Goal: Task Accomplishment & Management: Complete application form

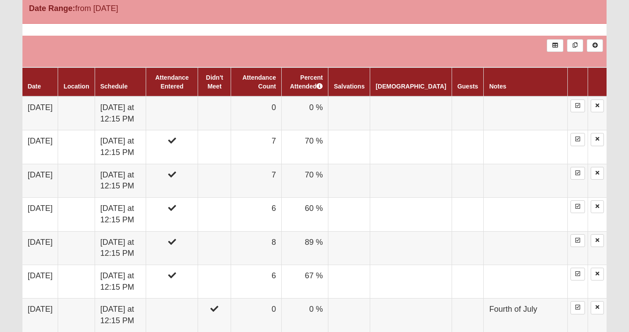
scroll to position [477, 0]
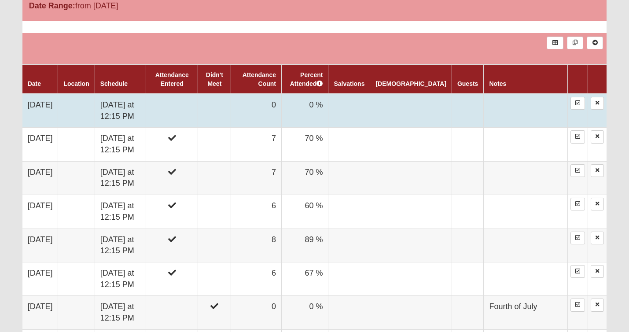
click at [198, 115] on td at bounding box center [172, 111] width 52 height 34
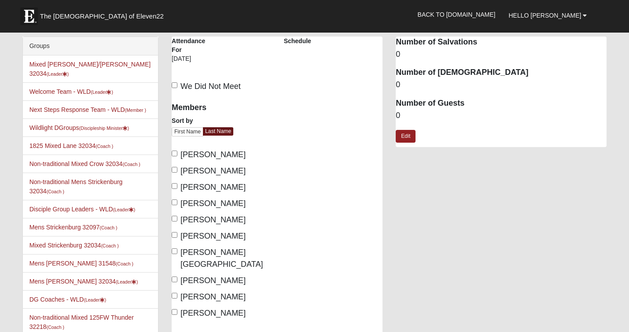
click at [174, 153] on input "Antun, James" at bounding box center [175, 154] width 6 height 6
checkbox input "true"
click at [174, 183] on input "Chilly, Willie" at bounding box center [175, 186] width 6 height 6
checkbox input "true"
click at [174, 201] on input "Ekenberg, Jason" at bounding box center [175, 202] width 6 height 6
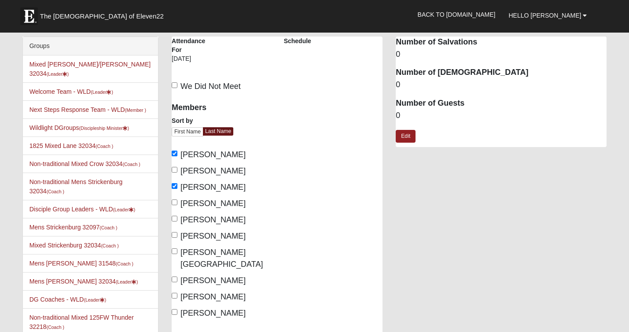
checkbox input "true"
click at [174, 218] on input "Fagler, Chauncey" at bounding box center [175, 219] width 6 height 6
checkbox input "true"
click at [174, 251] on input "Flannery, Kent" at bounding box center [175, 251] width 6 height 6
checkbox input "true"
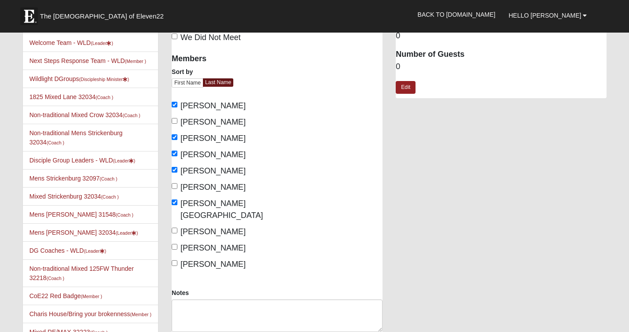
scroll to position [51, 0]
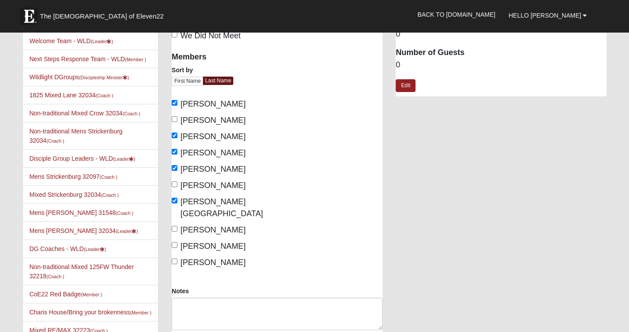
click at [173, 226] on input "Ford, Tyler" at bounding box center [175, 229] width 6 height 6
checkbox input "true"
click at [174, 242] on input "Rouse, Bruce" at bounding box center [175, 245] width 6 height 6
checkbox input "true"
click at [174, 258] on input "Tortora, Matt" at bounding box center [175, 261] width 6 height 6
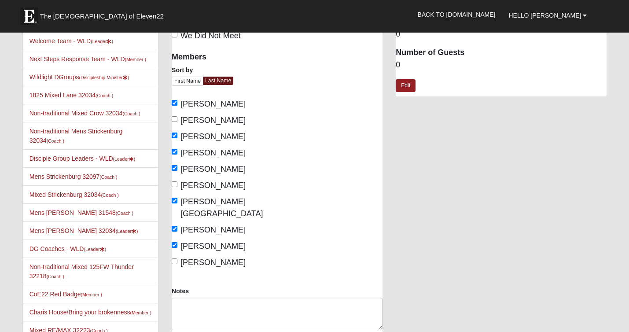
checkbox input "true"
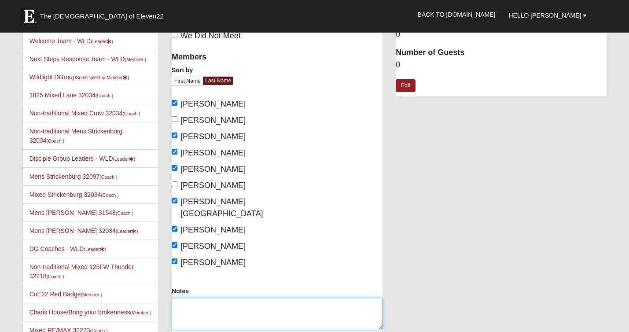
click at [187, 298] on textarea "Notes" at bounding box center [277, 314] width 211 height 33
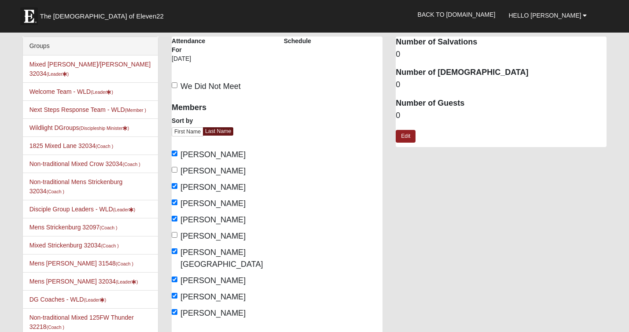
scroll to position [0, 0]
type textarea "[PERSON_NAME] was our guest"
click at [409, 135] on link "Edit" at bounding box center [406, 136] width 20 height 13
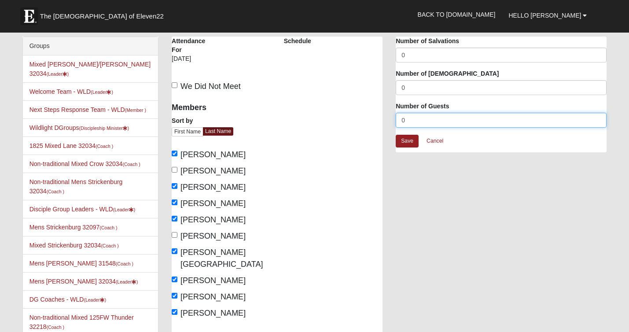
click at [421, 117] on input "0" at bounding box center [501, 120] width 211 height 15
type input "1"
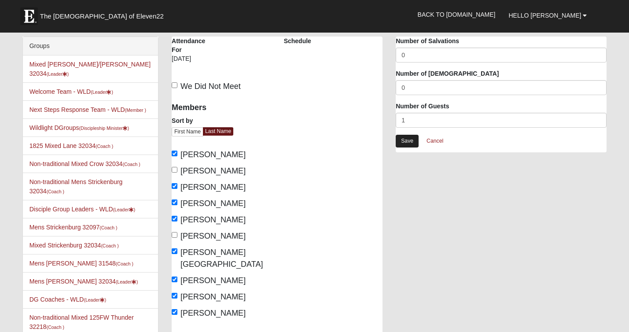
click at [410, 143] on link "Save" at bounding box center [407, 141] width 23 height 13
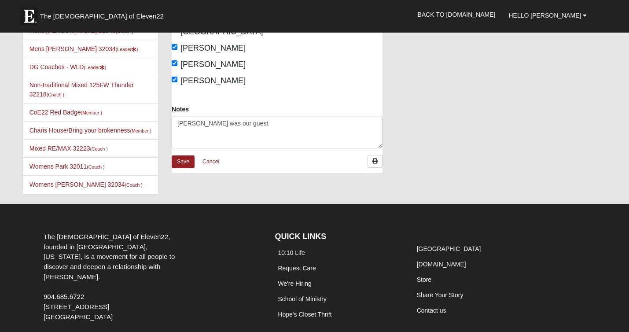
scroll to position [227, 0]
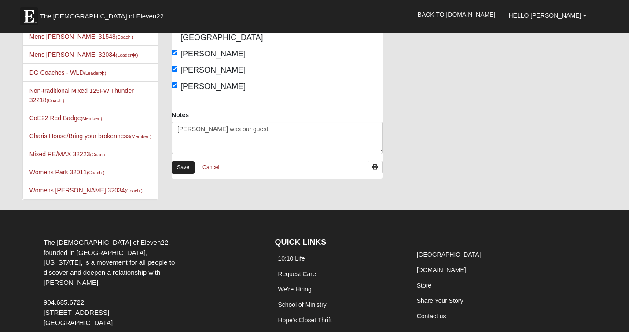
click at [184, 161] on link "Save" at bounding box center [183, 167] width 23 height 13
